Goal: Navigation & Orientation: Find specific page/section

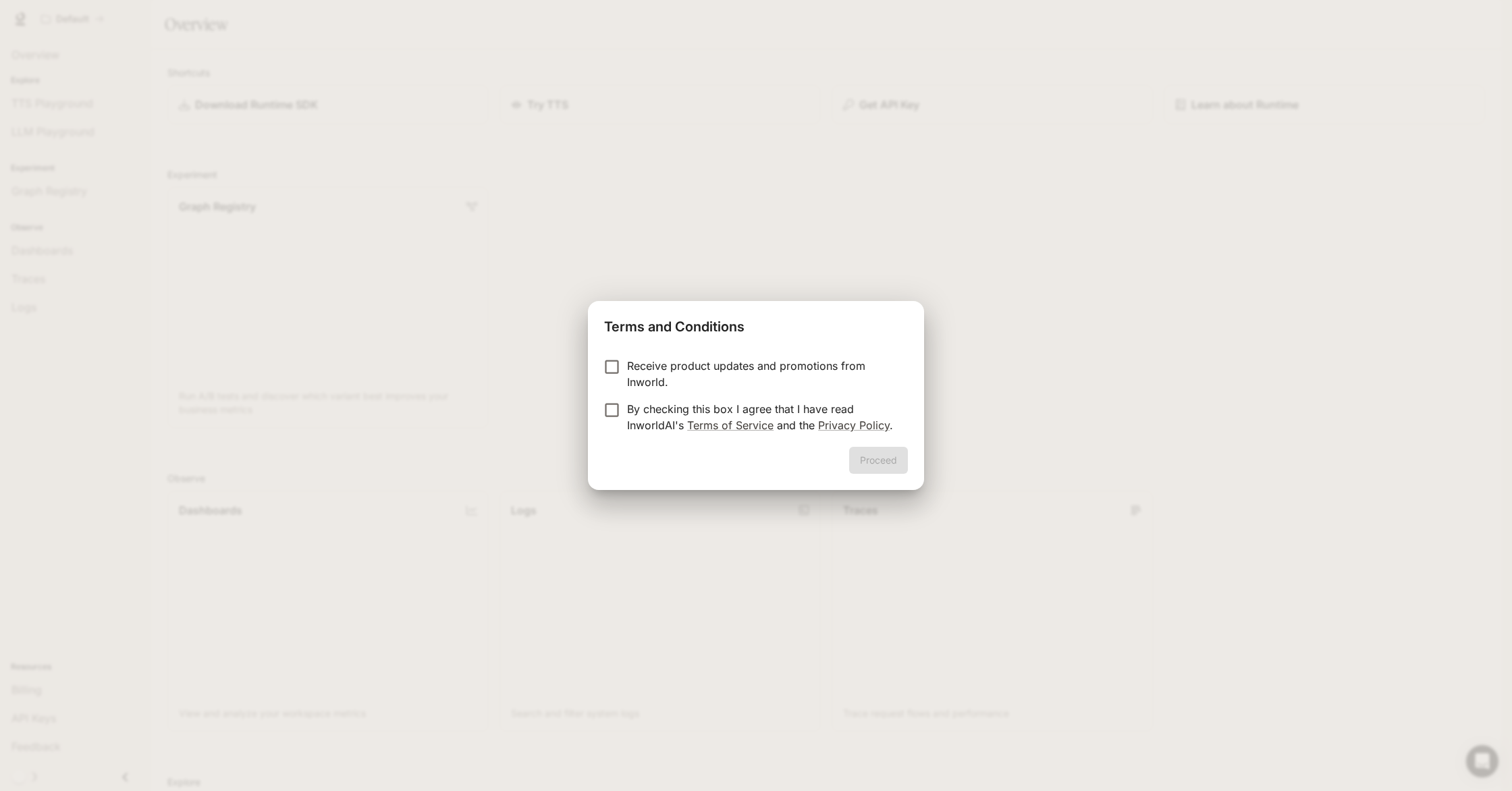
click at [649, 418] on p "By checking this box I agree that I have read InworldAI's Terms of Service and …" at bounding box center [762, 416] width 270 height 33
click at [882, 448] on button "Proceed" at bounding box center [878, 460] width 59 height 27
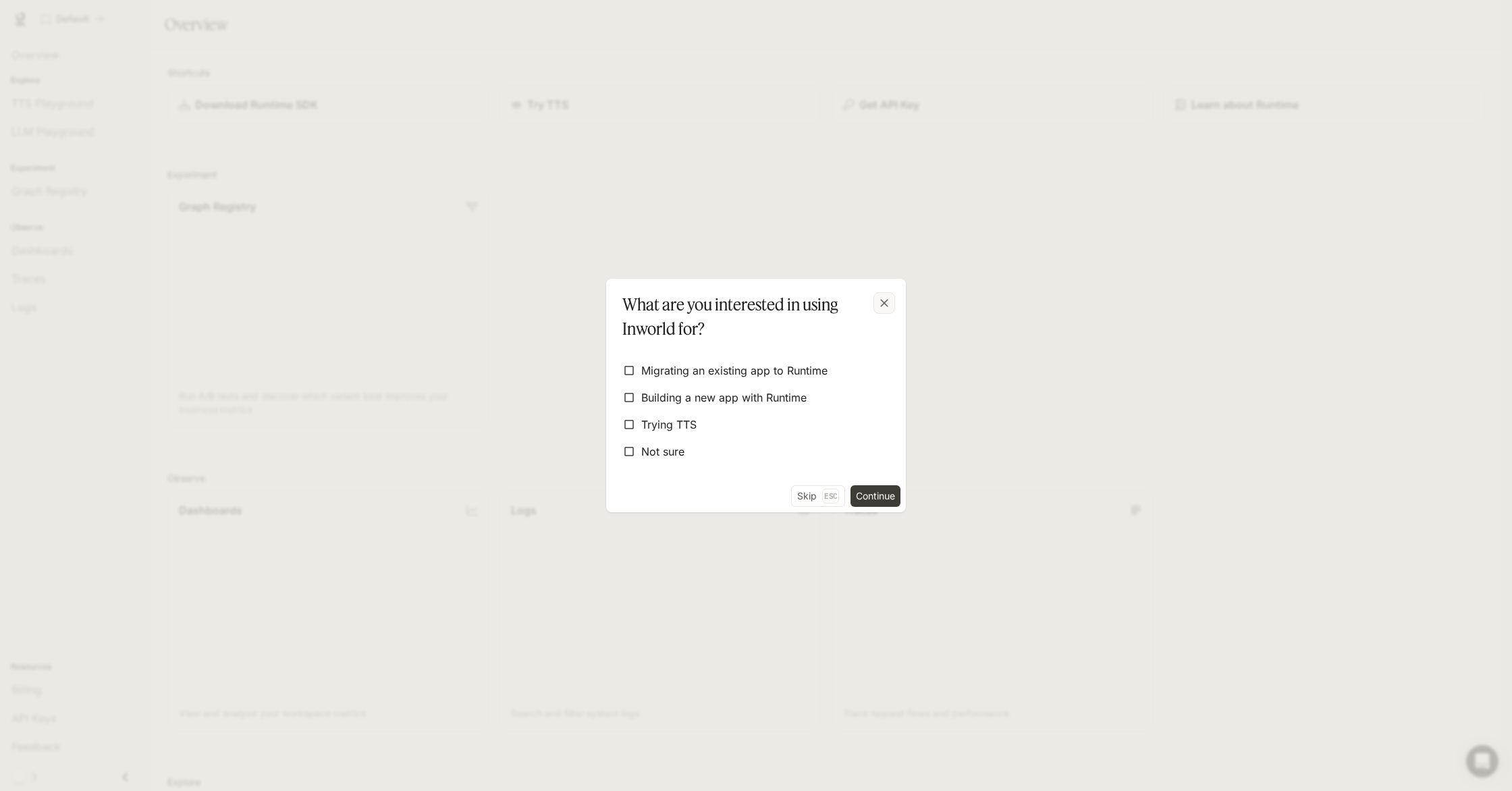
click at [885, 307] on icon "button" at bounding box center [884, 303] width 14 height 14
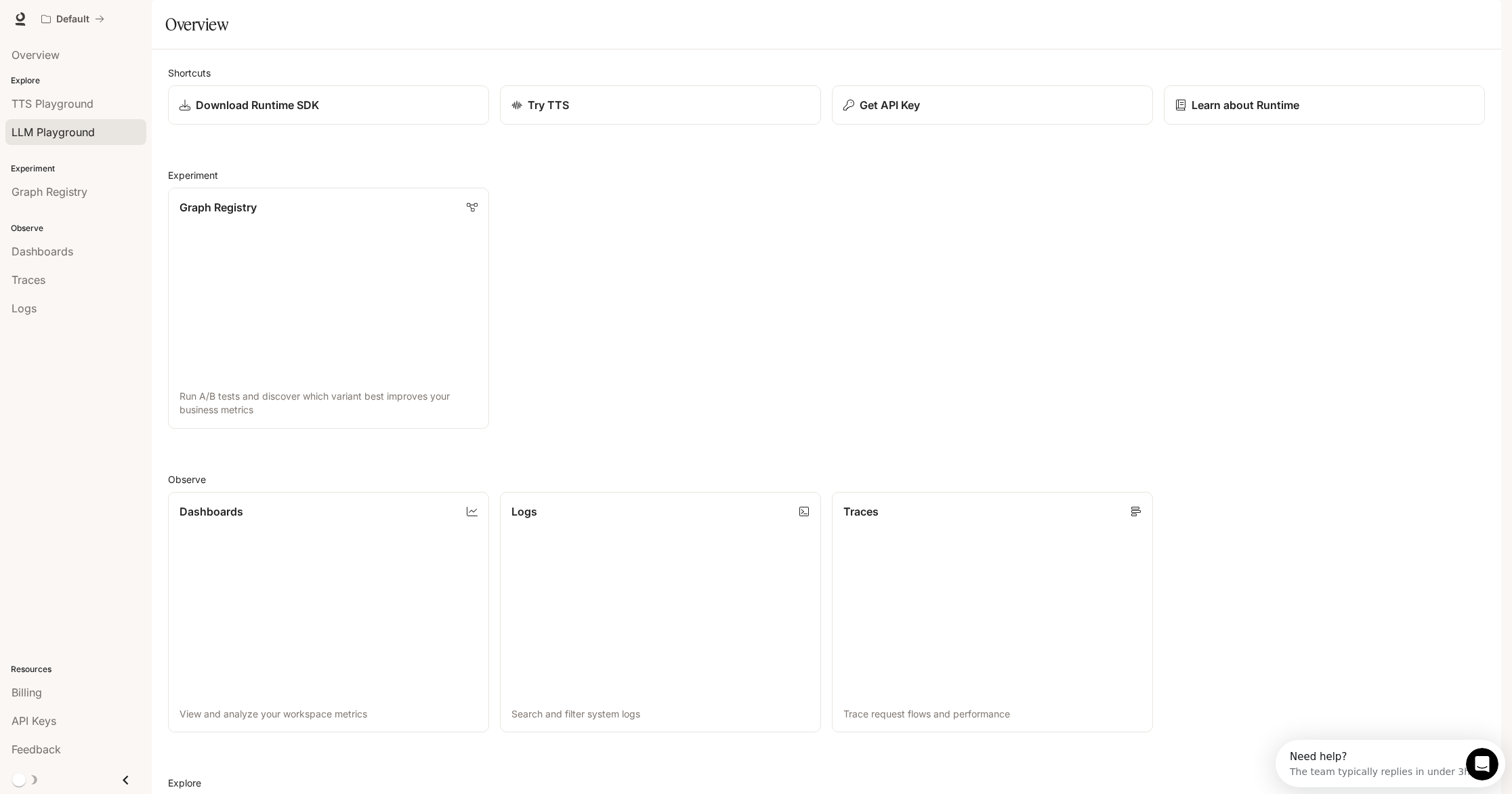
click at [67, 134] on span "LLM Playground" at bounding box center [53, 131] width 83 height 16
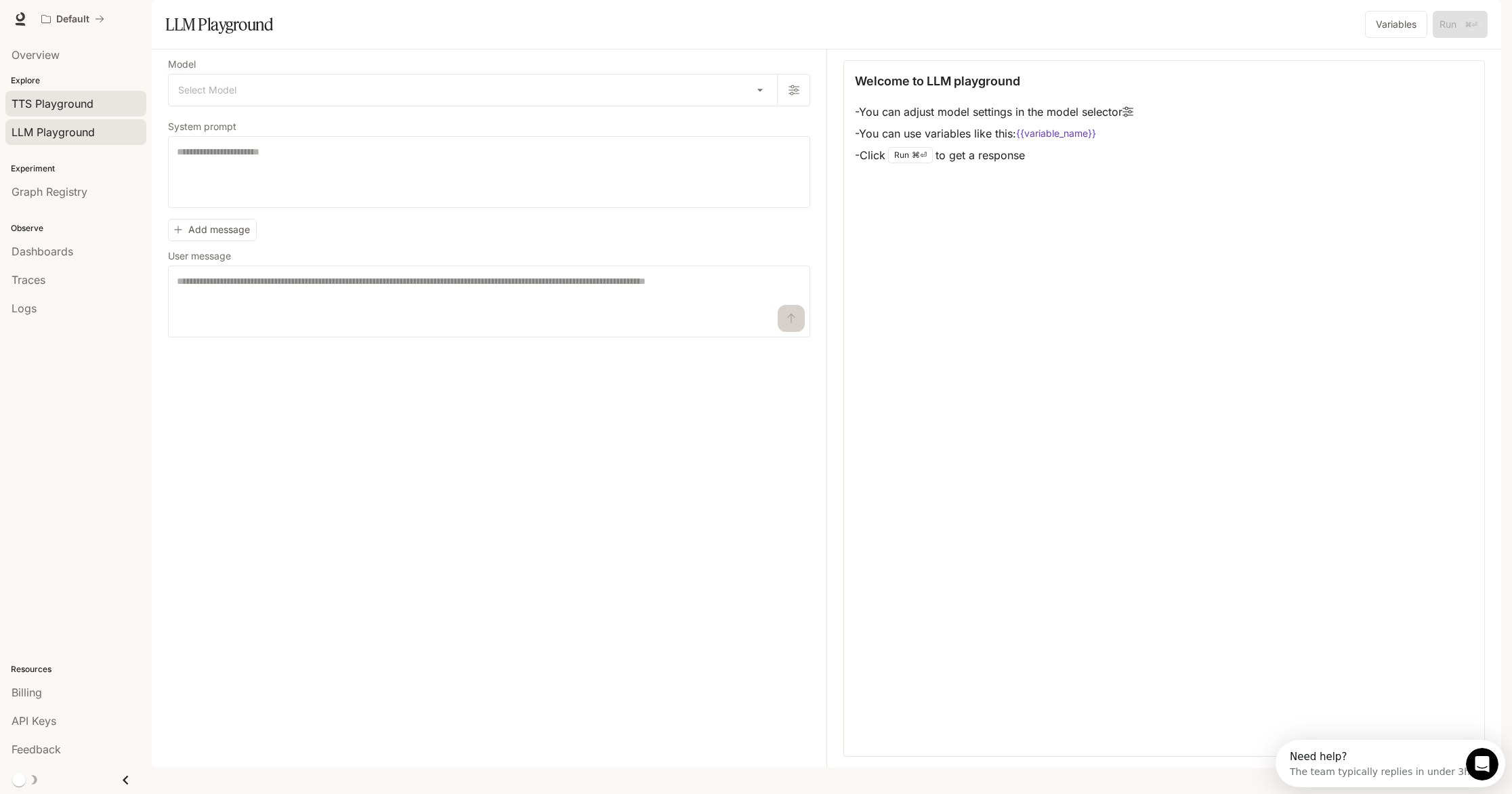
click at [67, 111] on span "TTS Playground" at bounding box center [52, 103] width 82 height 16
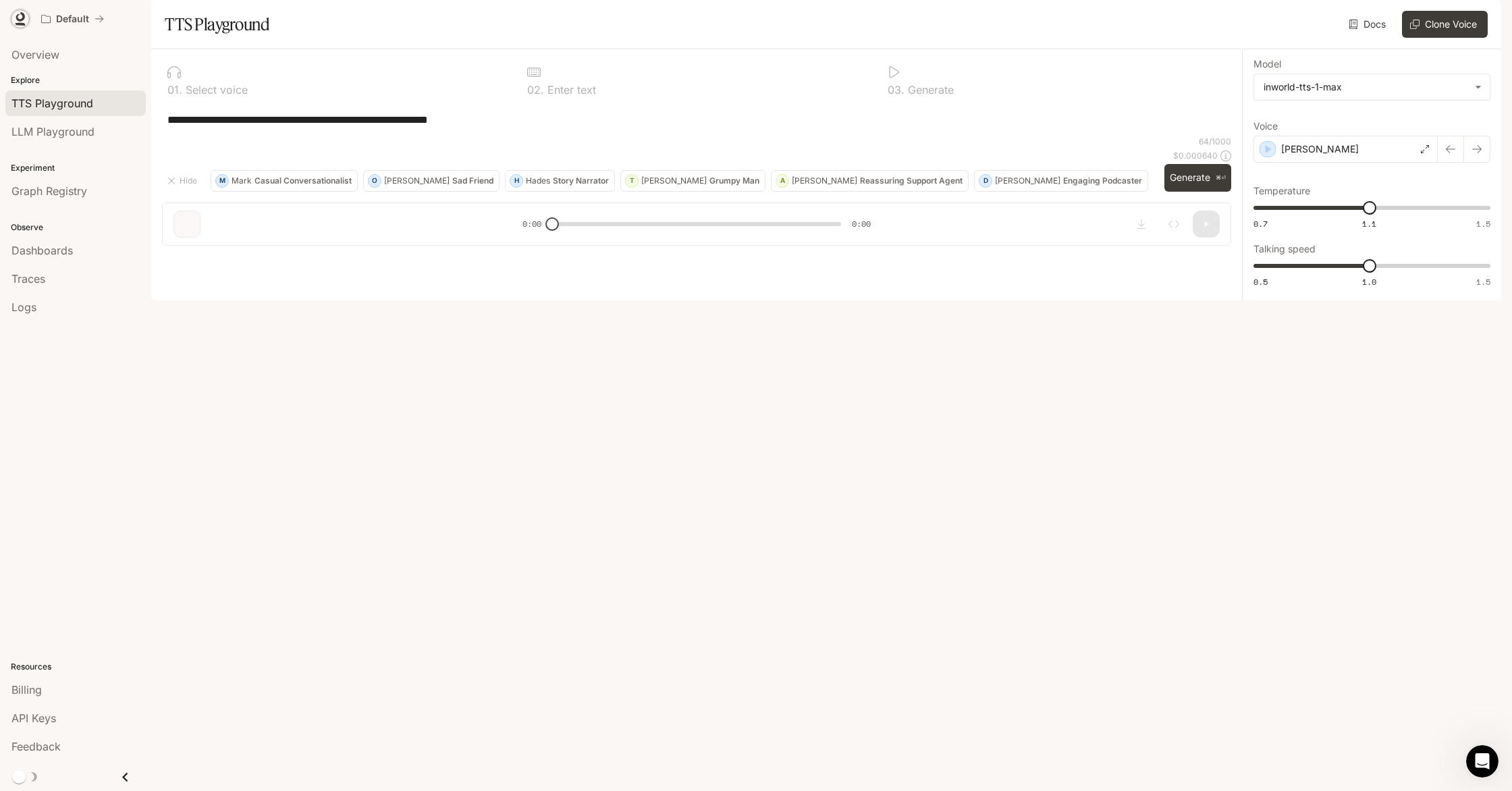
click at [22, 14] on icon at bounding box center [21, 17] width 9 height 9
